Goal: Task Accomplishment & Management: Complete application form

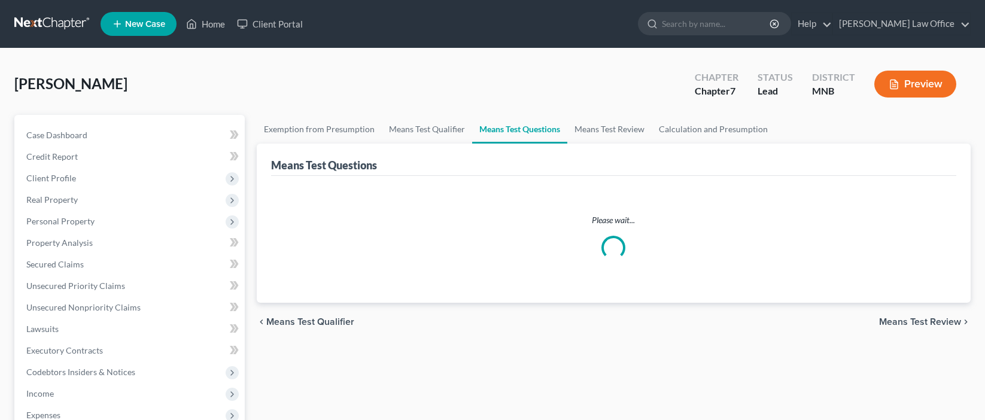
scroll to position [324, 0]
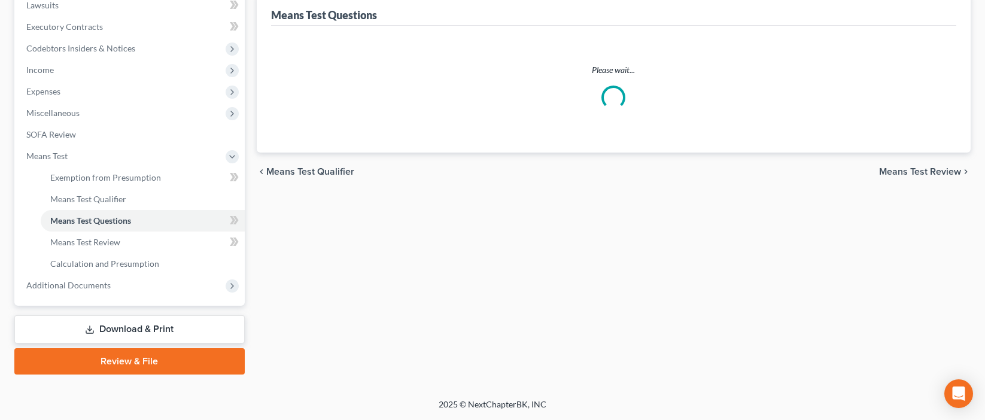
select select "1"
select select "60"
select select "1"
select select "0"
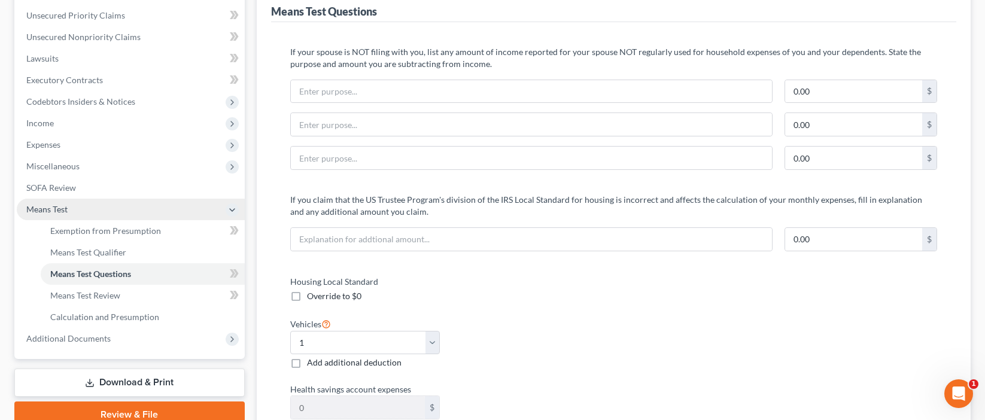
scroll to position [262, 0]
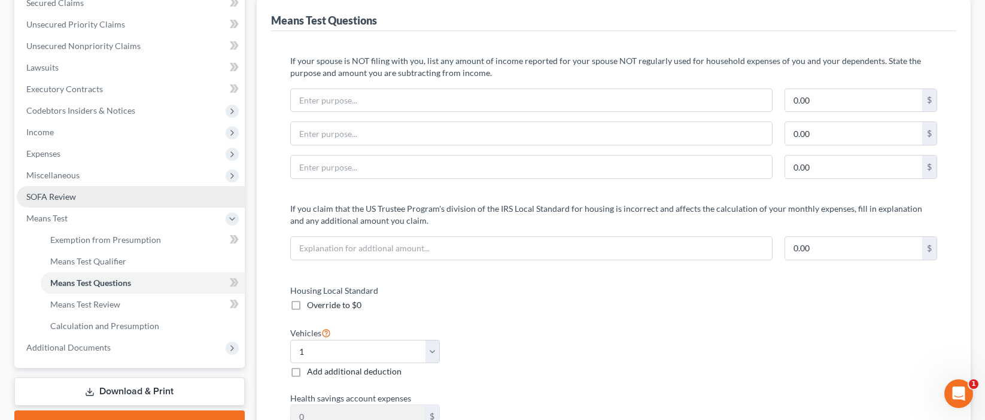
click at [59, 198] on span "SOFA Review" at bounding box center [51, 197] width 50 height 10
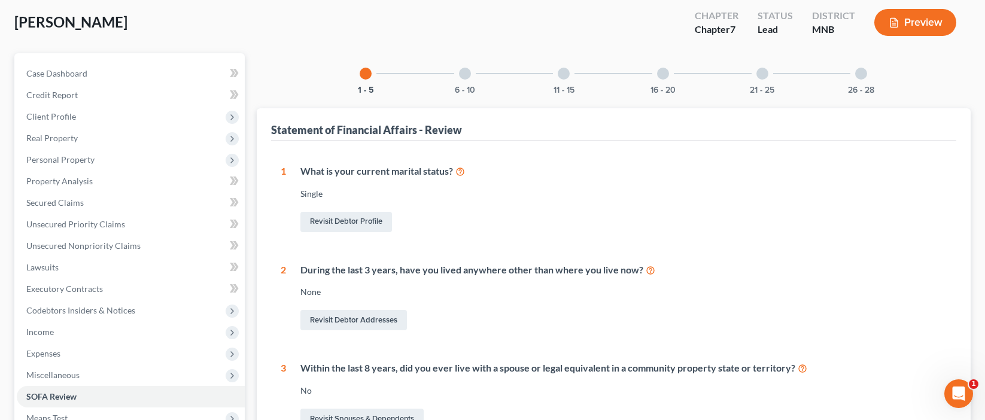
scroll to position [65, 0]
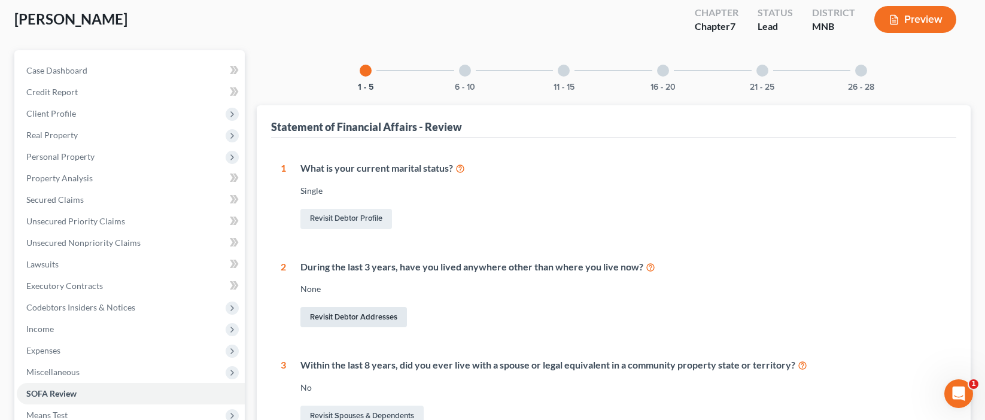
click at [360, 317] on link "Revisit Debtor Addresses" at bounding box center [353, 317] width 107 height 20
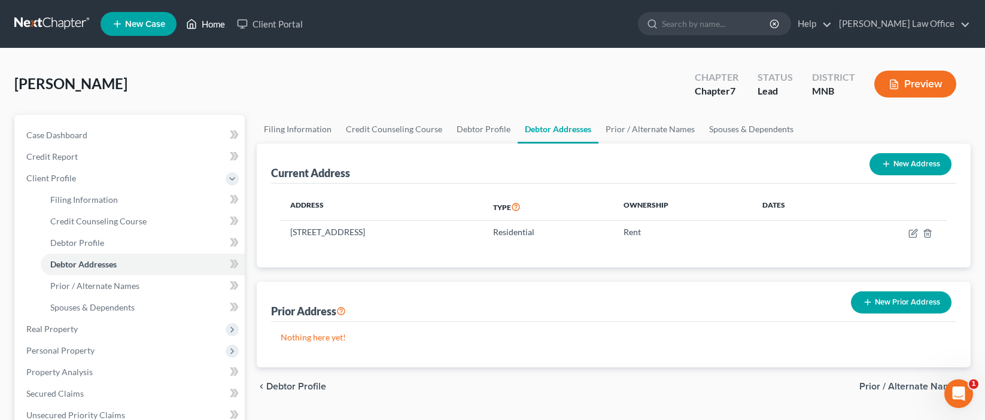
click at [215, 23] on link "Home" at bounding box center [205, 24] width 51 height 22
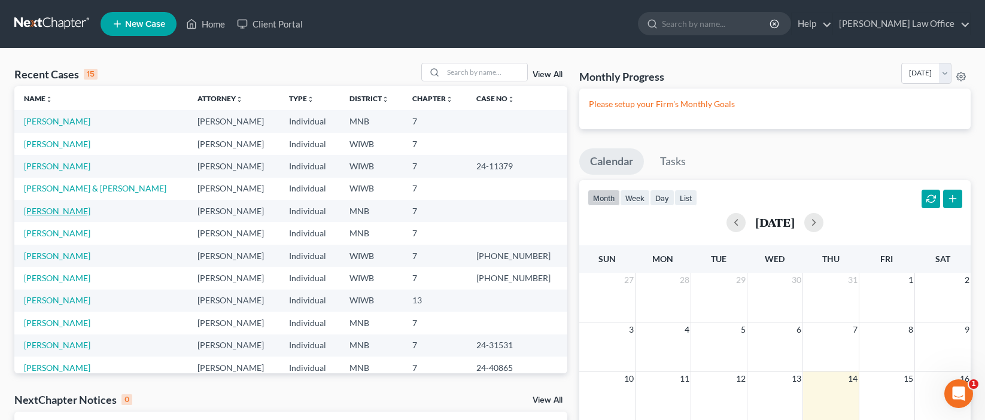
click at [55, 211] on link "[PERSON_NAME]" at bounding box center [57, 211] width 66 height 10
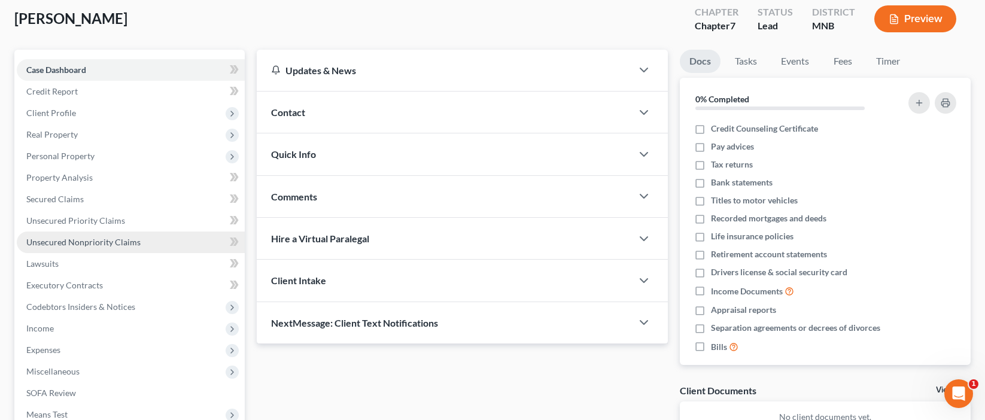
scroll to position [66, 0]
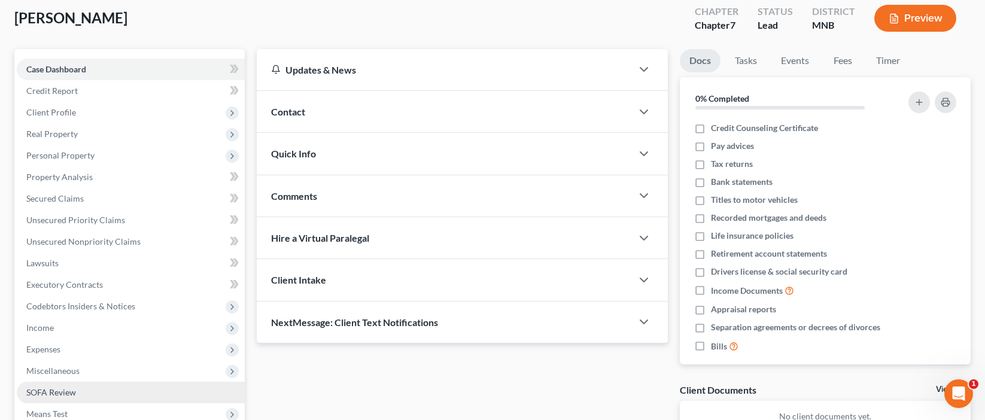
click at [54, 388] on span "SOFA Review" at bounding box center [51, 392] width 50 height 10
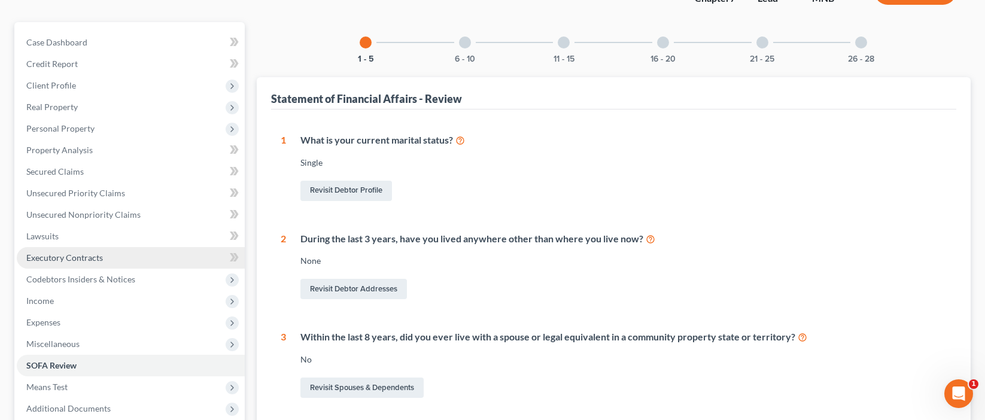
scroll to position [93, 0]
click at [360, 287] on link "Revisit Debtor Addresses" at bounding box center [353, 288] width 107 height 20
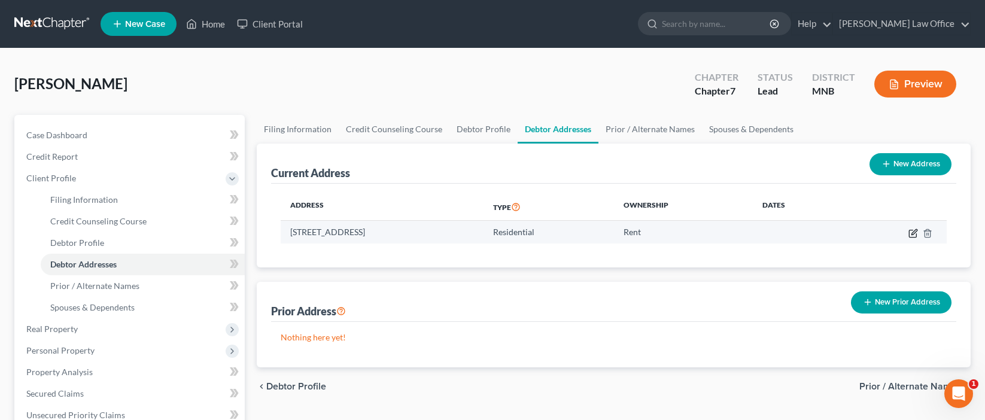
click at [913, 232] on icon "button" at bounding box center [914, 231] width 5 height 5
select select "24"
select select "0"
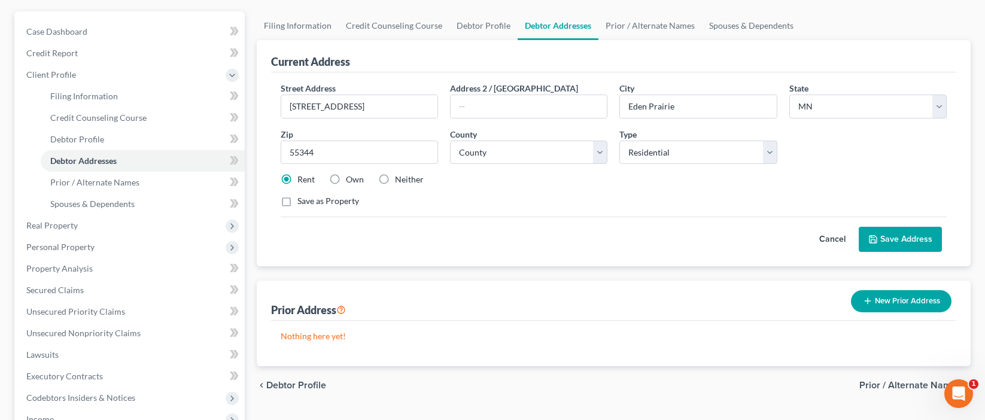
scroll to position [104, 0]
click at [890, 295] on button "New Prior Address" at bounding box center [901, 301] width 101 height 22
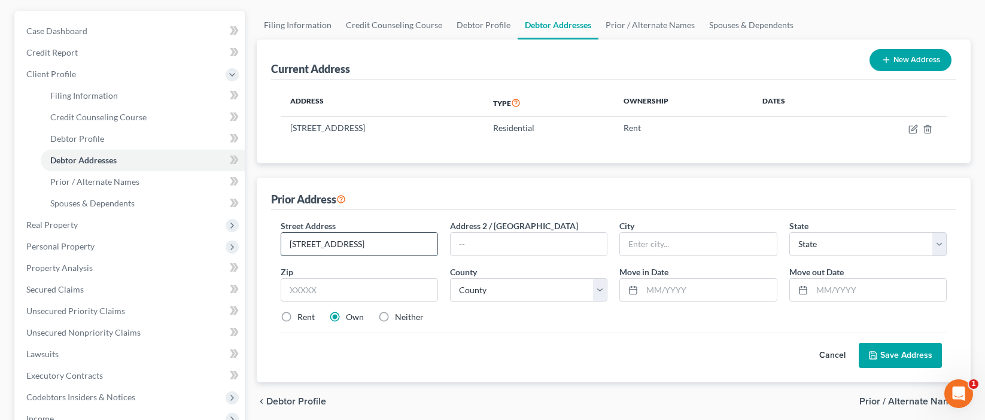
type input "[STREET_ADDRESS]"
type input "55416"
type input "[GEOGRAPHIC_DATA]"
select select "24"
click at [661, 266] on label "Move in Date *" at bounding box center [643, 272] width 49 height 13
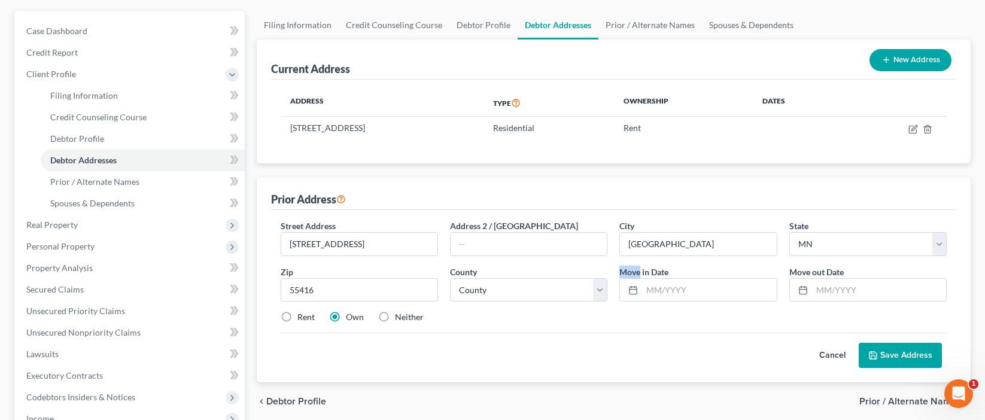
click at [661, 266] on label "Move in Date *" at bounding box center [643, 272] width 49 height 13
click at [688, 240] on input "[GEOGRAPHIC_DATA]" at bounding box center [698, 244] width 156 height 23
type input "Eden Prairie"
click at [649, 286] on input "text" at bounding box center [709, 290] width 134 height 23
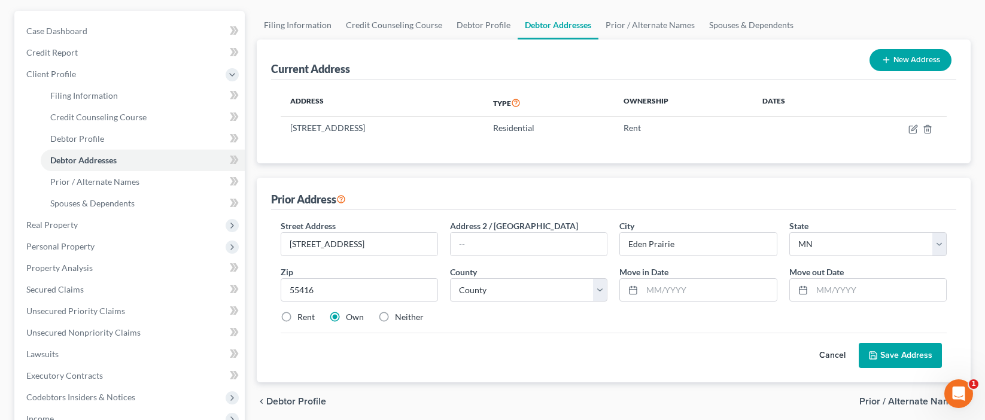
click at [297, 316] on label "Rent" at bounding box center [305, 317] width 17 height 12
click at [302, 316] on input "Rent" at bounding box center [306, 315] width 8 height 8
radio input "true"
click at [682, 284] on input "text" at bounding box center [709, 290] width 134 height 23
click at [814, 291] on input "text" at bounding box center [879, 290] width 134 height 23
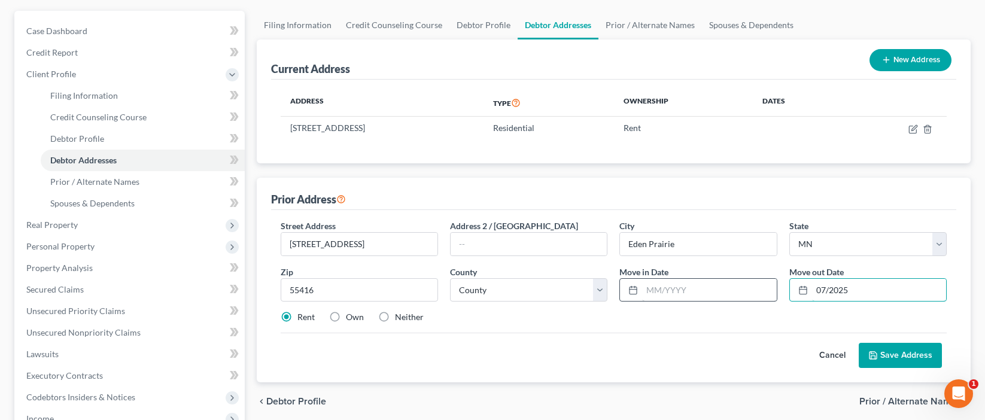
type input "07/2025"
click at [652, 287] on input "text" at bounding box center [709, 290] width 134 height 23
type input "07/2018"
click at [861, 285] on input "07/2025" at bounding box center [879, 290] width 134 height 23
type input "07/2024"
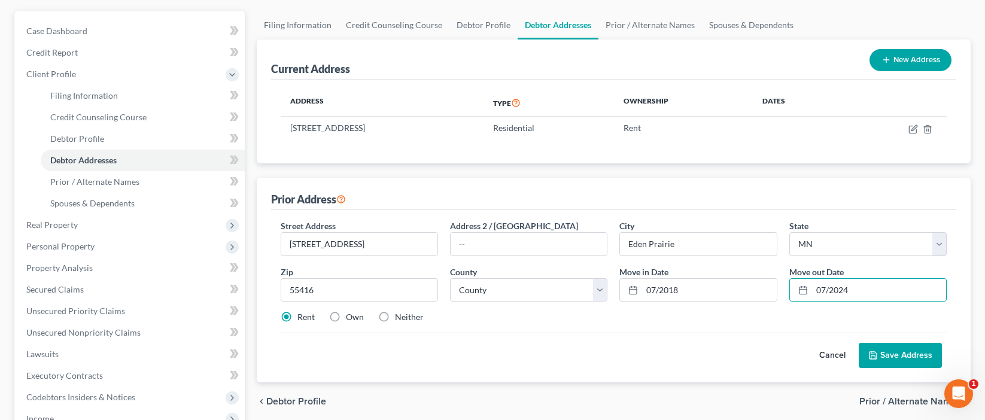
click at [899, 360] on button "Save Address" at bounding box center [900, 355] width 83 height 25
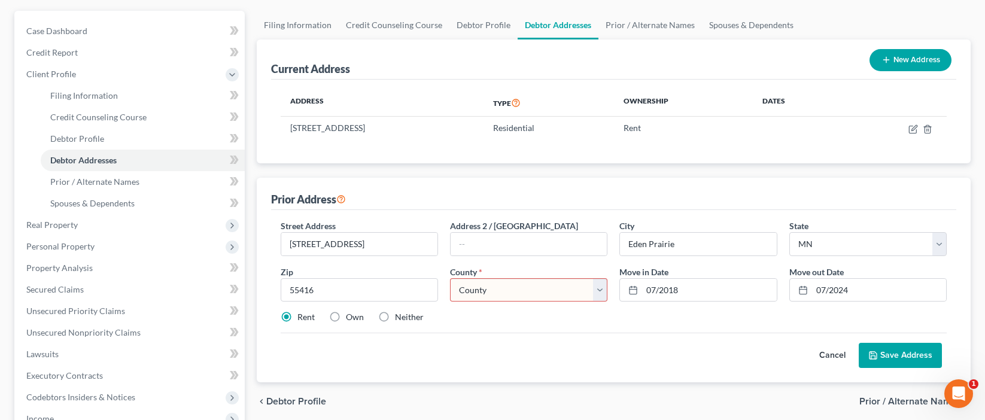
select select "26"
click at [907, 359] on button "Save Address" at bounding box center [900, 355] width 83 height 25
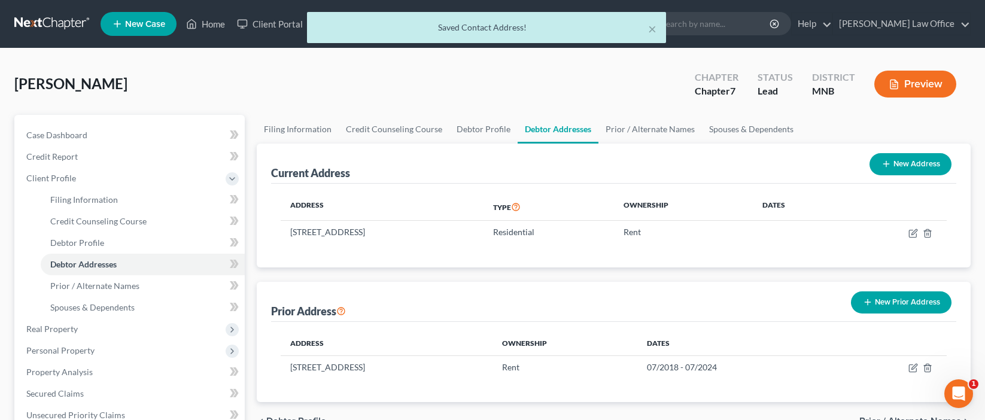
scroll to position [0, 0]
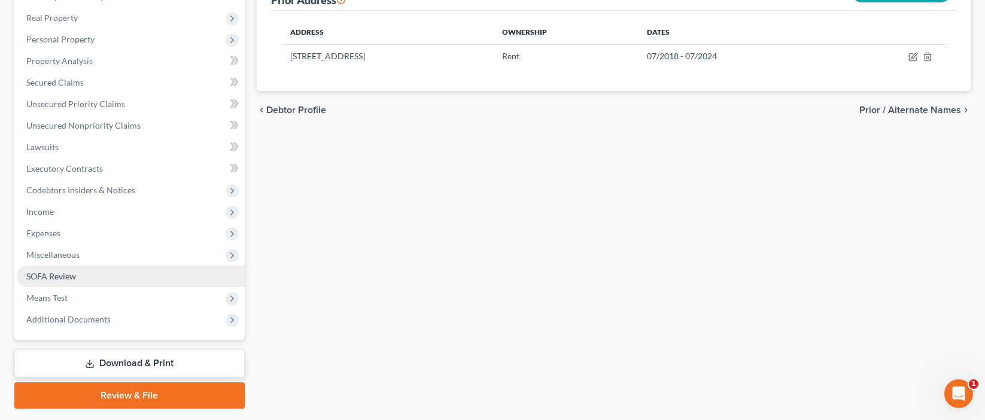
click at [31, 274] on span "SOFA Review" at bounding box center [51, 276] width 50 height 10
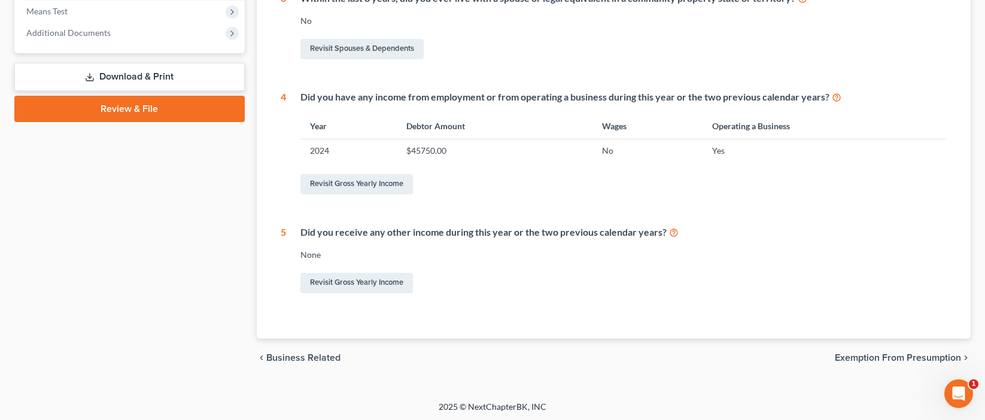
scroll to position [468, 0]
click at [374, 184] on link "Revisit Gross Yearly Income" at bounding box center [356, 185] width 113 height 20
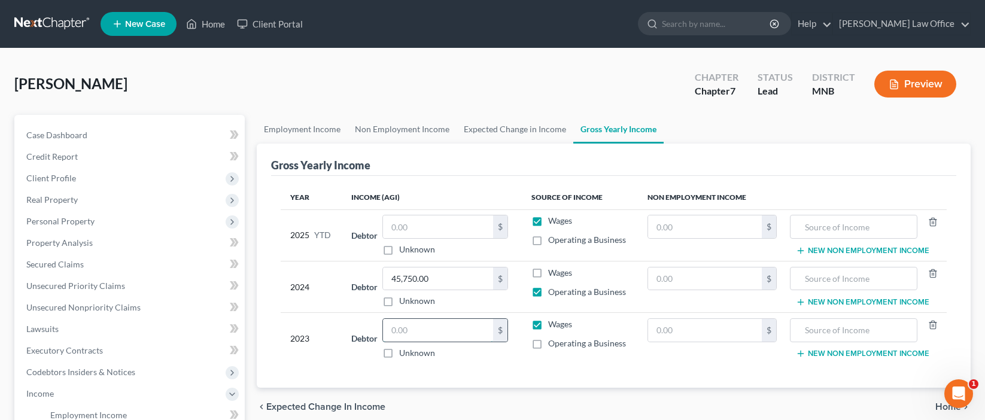
click at [455, 329] on input "text" at bounding box center [438, 330] width 110 height 23
type input "47,015.00"
click at [548, 345] on label "Operating a Business" at bounding box center [587, 344] width 78 height 12
click at [553, 345] on input "Operating a Business" at bounding box center [557, 342] width 8 height 8
checkbox input "true"
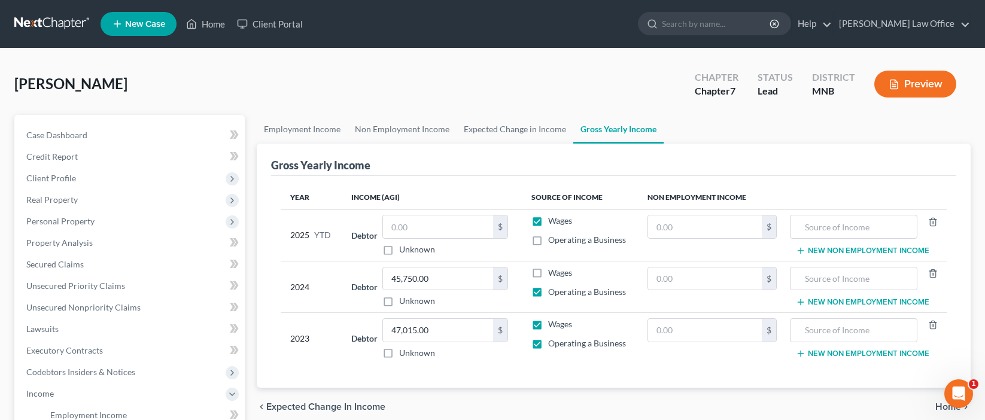
click at [548, 320] on label "Wages" at bounding box center [560, 324] width 24 height 12
click at [553, 320] on input "Wages" at bounding box center [557, 322] width 8 height 8
checkbox input "false"
click at [548, 242] on label "Operating a Business" at bounding box center [587, 240] width 78 height 12
click at [553, 242] on input "Operating a Business" at bounding box center [557, 238] width 8 height 8
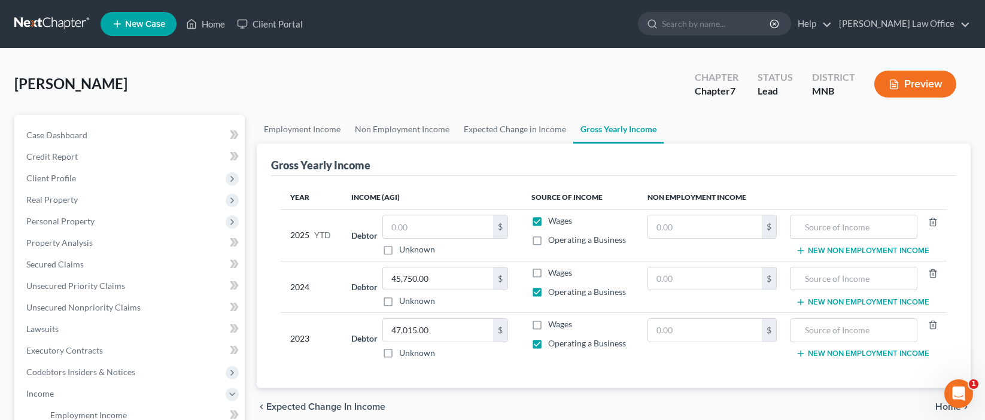
checkbox input "true"
click at [548, 219] on label "Wages" at bounding box center [560, 221] width 24 height 12
click at [553, 219] on input "Wages" at bounding box center [557, 219] width 8 height 8
checkbox input "false"
click at [431, 226] on input "text" at bounding box center [438, 226] width 110 height 23
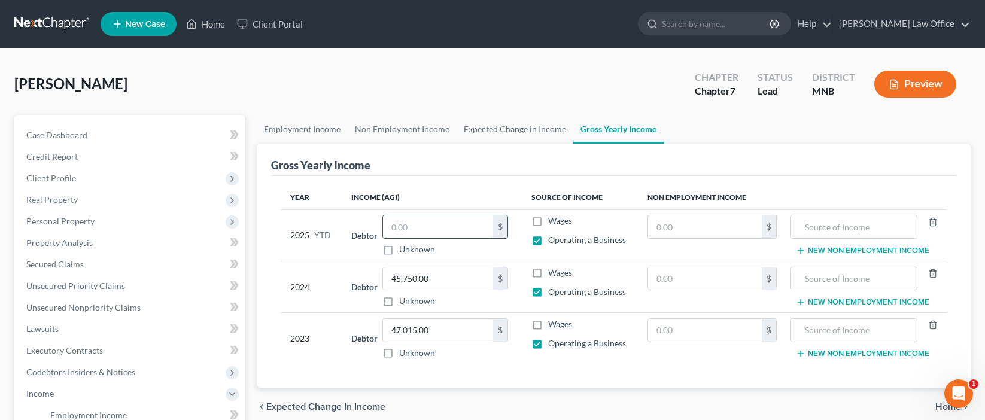
paste input "$26,687.50"
type input "26,687.50"
click at [513, 132] on link "Expected Change in Income" at bounding box center [515, 129] width 117 height 29
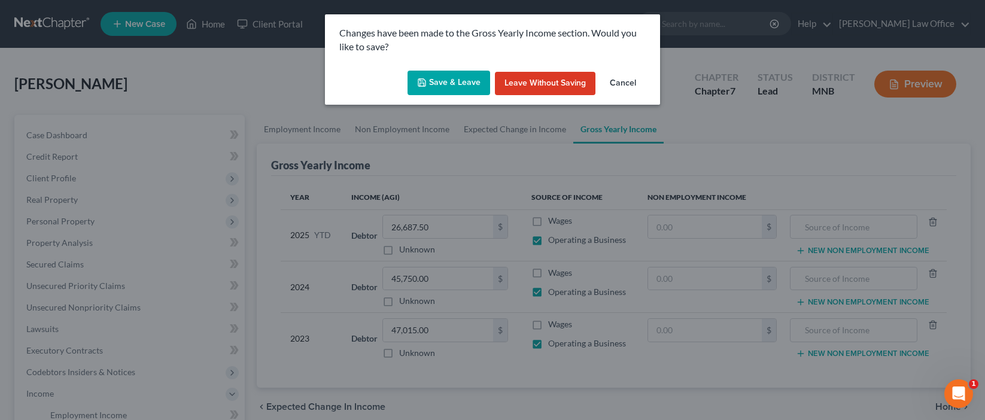
click at [442, 84] on button "Save & Leave" at bounding box center [449, 83] width 83 height 25
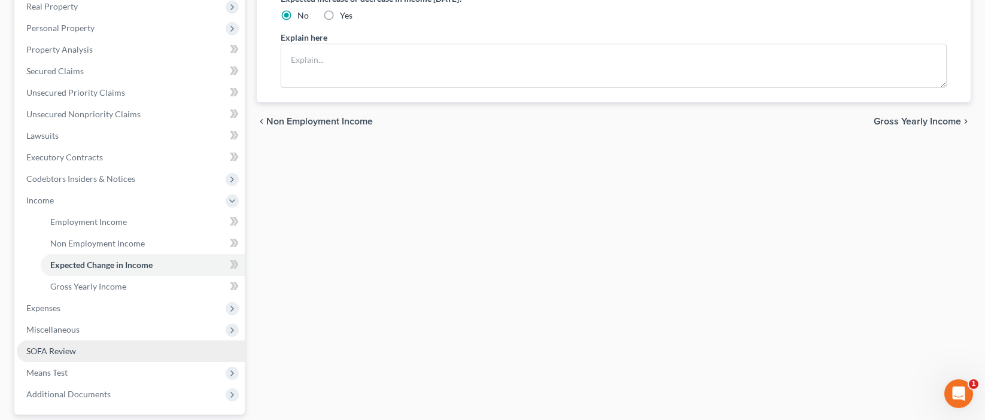
click at [40, 353] on span "SOFA Review" at bounding box center [51, 351] width 50 height 10
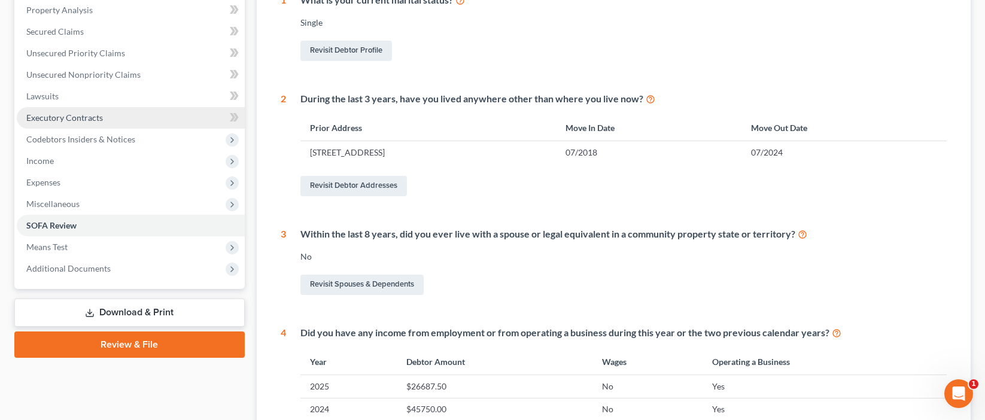
scroll to position [233, 0]
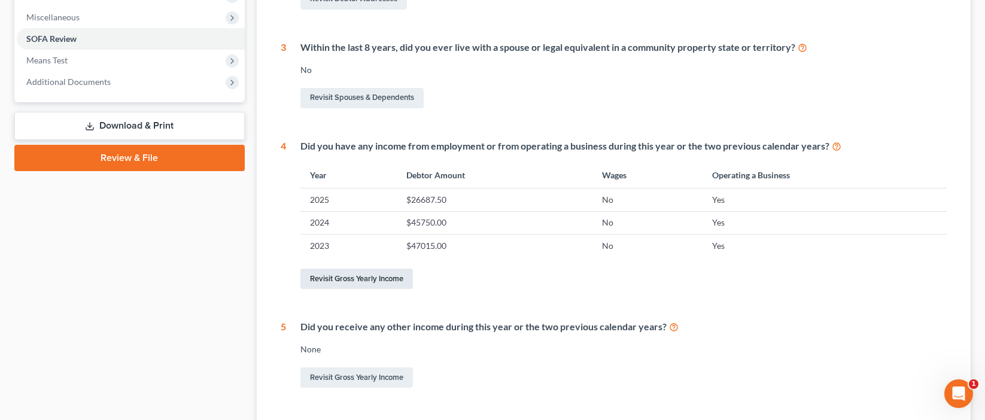
click at [382, 278] on link "Revisit Gross Yearly Income" at bounding box center [356, 279] width 113 height 20
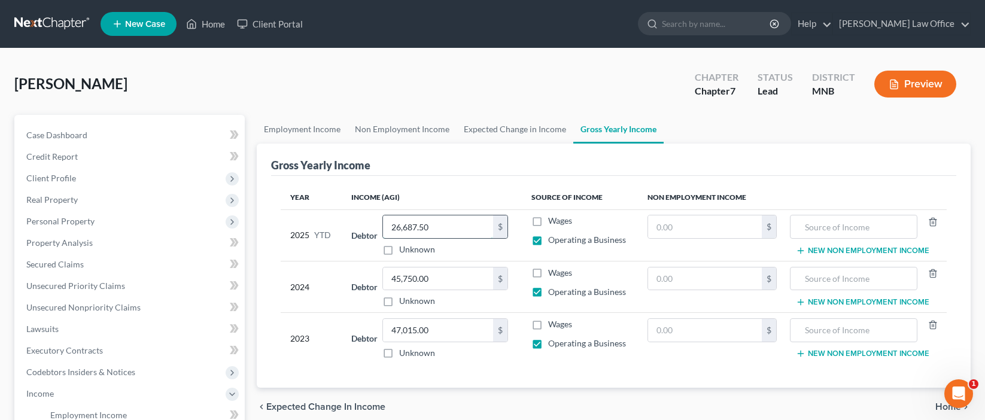
click at [457, 223] on input "26,687.50" at bounding box center [438, 226] width 110 height 23
paste input "$28,593.75"
type input "28,593.75"
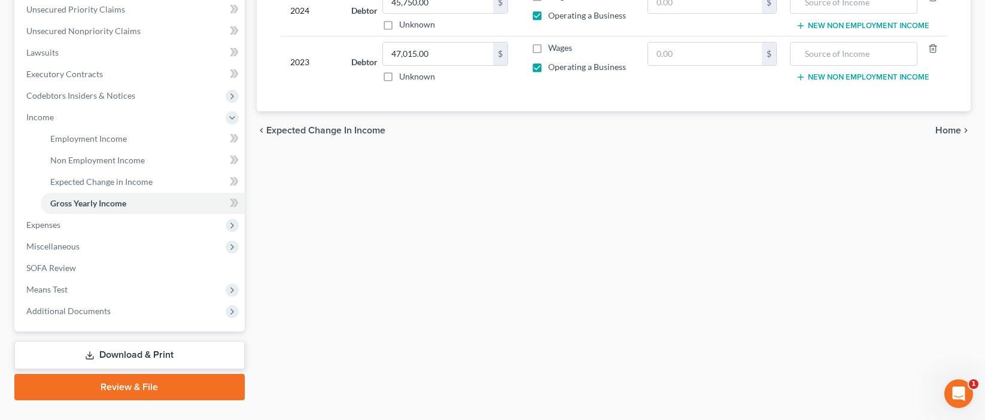
scroll to position [302, 0]
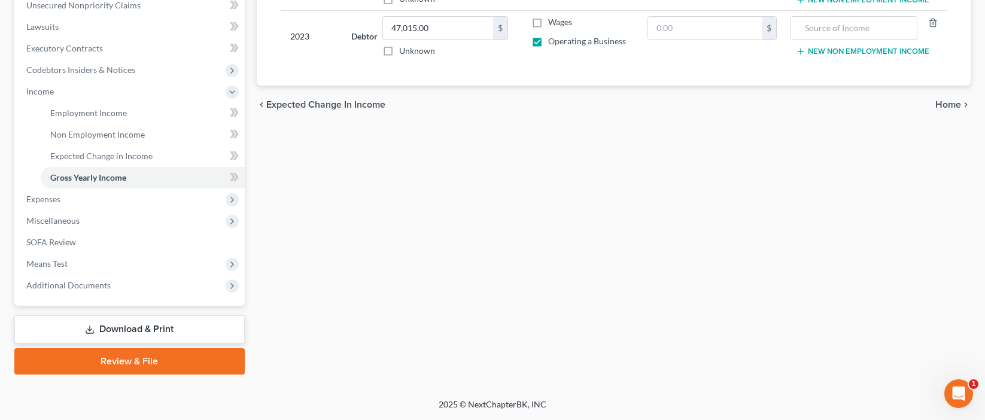
click at [353, 104] on span "Expected Change in Income" at bounding box center [325, 105] width 119 height 10
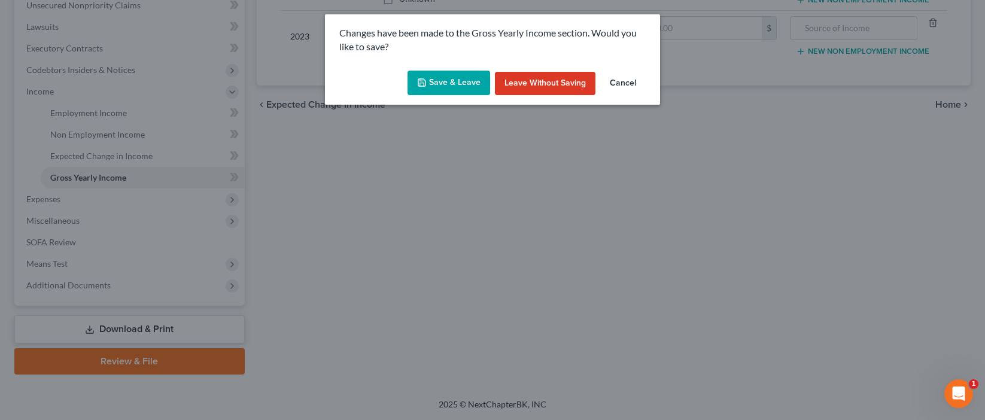
click at [449, 81] on button "Save & Leave" at bounding box center [449, 83] width 83 height 25
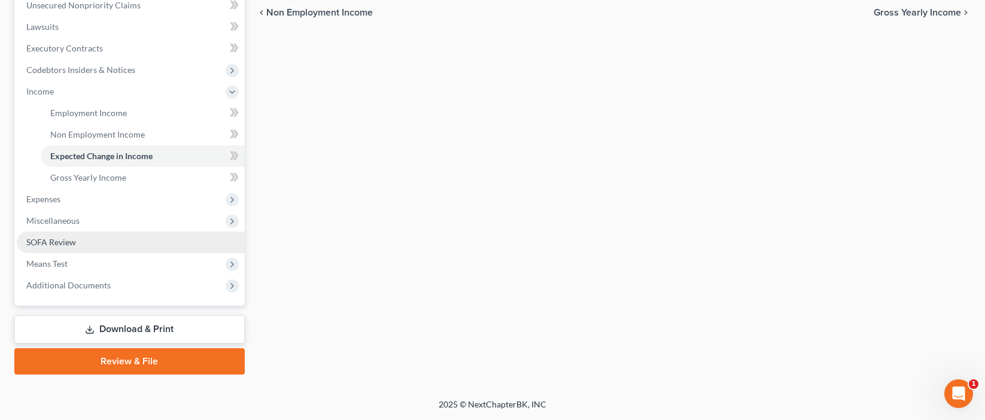
click at [56, 241] on span "SOFA Review" at bounding box center [51, 242] width 50 height 10
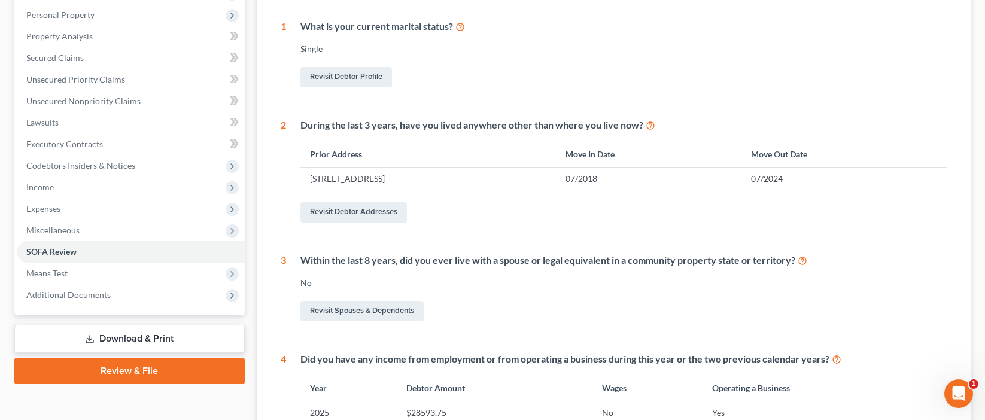
scroll to position [34, 0]
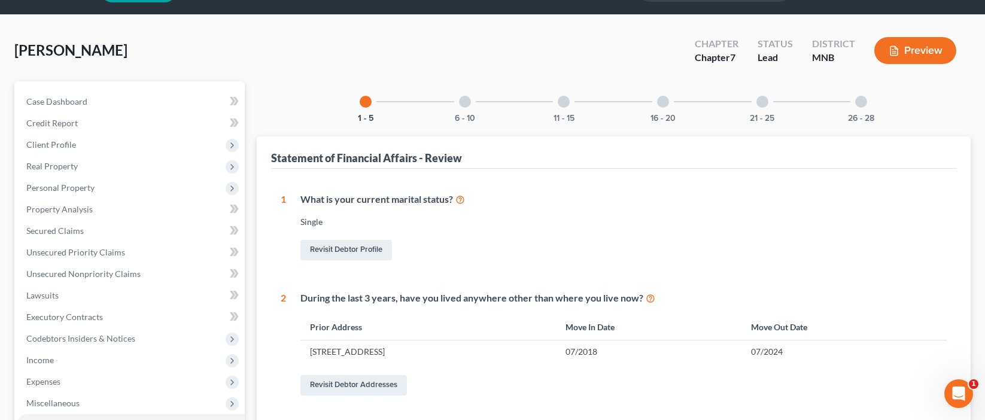
click at [467, 100] on div at bounding box center [465, 102] width 12 height 12
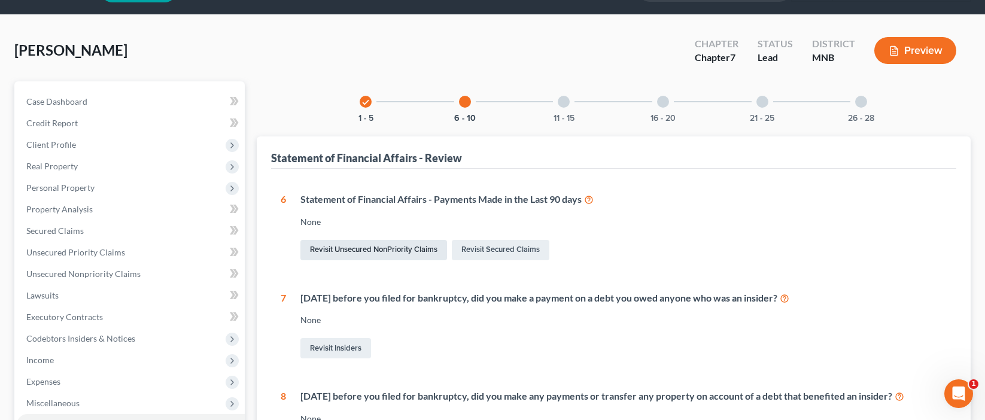
click at [414, 252] on link "Revisit Unsecured NonPriority Claims" at bounding box center [373, 250] width 147 height 20
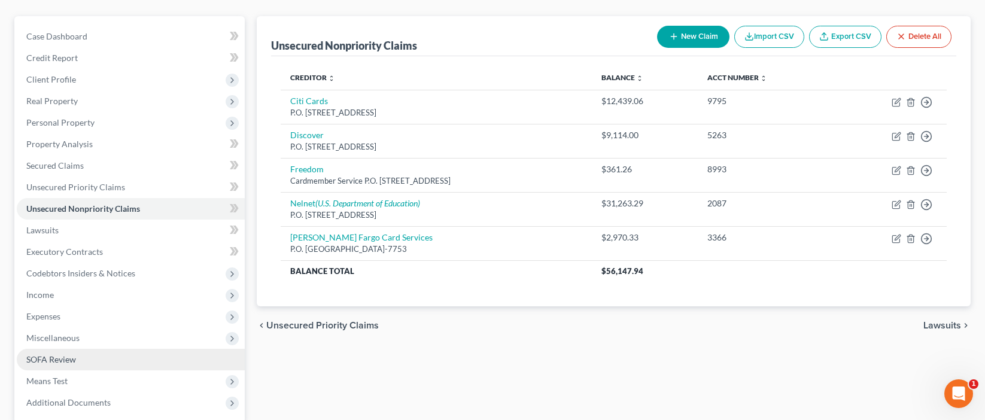
click at [50, 360] on span "SOFA Review" at bounding box center [51, 359] width 50 height 10
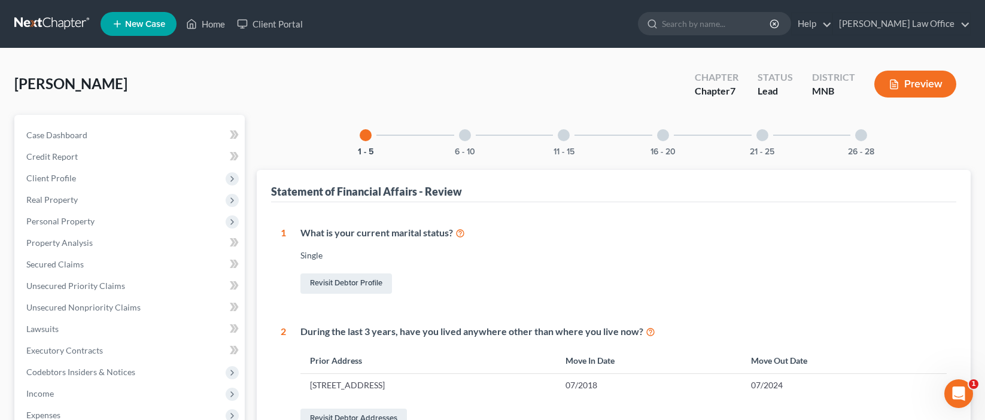
click at [462, 139] on div at bounding box center [465, 135] width 12 height 12
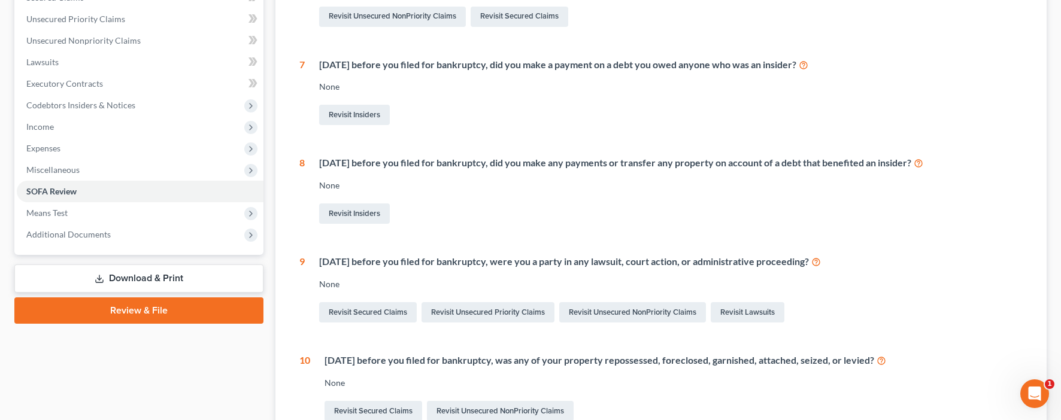
scroll to position [268, 0]
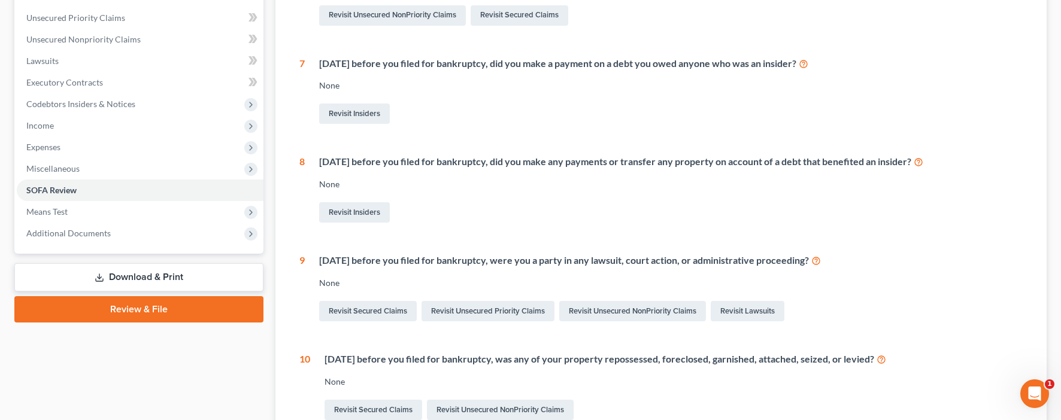
click at [200, 279] on link "Download & Print" at bounding box center [138, 277] width 249 height 28
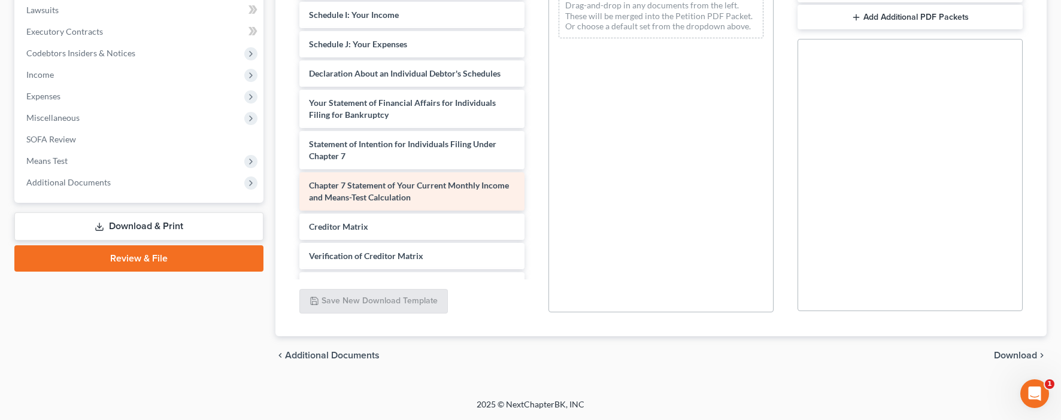
scroll to position [198, 0]
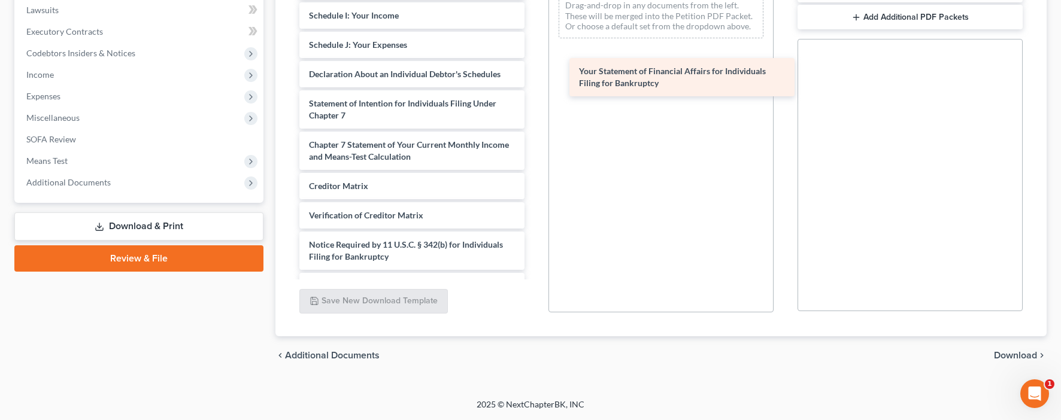
drag, startPoint x: 369, startPoint y: 110, endPoint x: 638, endPoint y: 79, distance: 270.5
click at [534, 78] on div "Your Statement of Financial Affairs for Individuals Filing for Bankruptcy Volun…" at bounding box center [412, 27] width 244 height 543
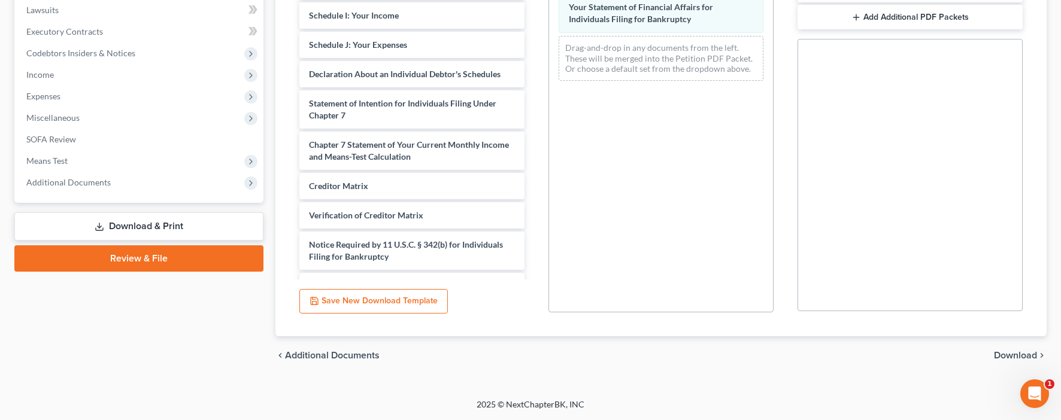
click at [985, 360] on span "Download" at bounding box center [1015, 356] width 43 height 10
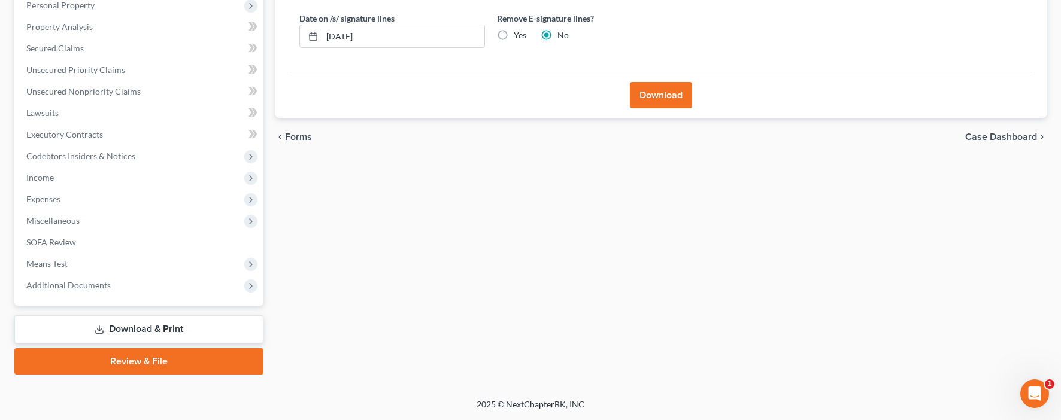
scroll to position [216, 0]
click at [675, 105] on button "Download" at bounding box center [661, 95] width 62 height 26
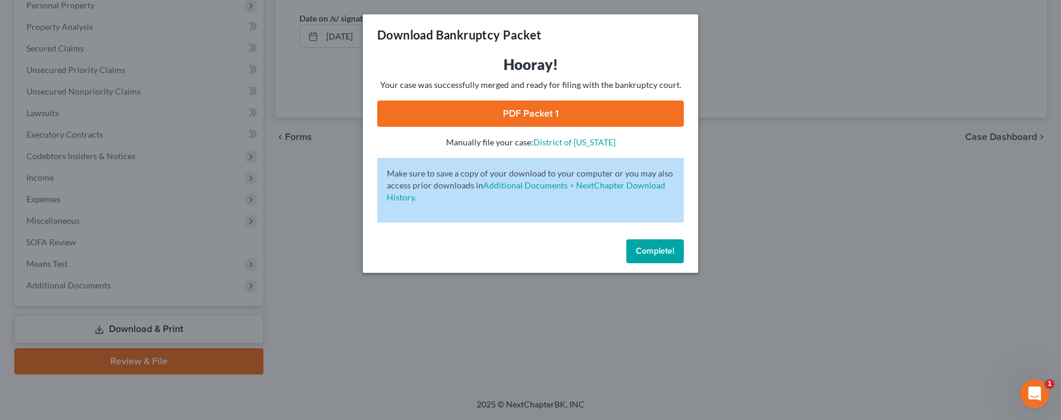
click at [621, 111] on link "PDF Packet 1" at bounding box center [530, 114] width 306 height 26
